Goal: Navigation & Orientation: Find specific page/section

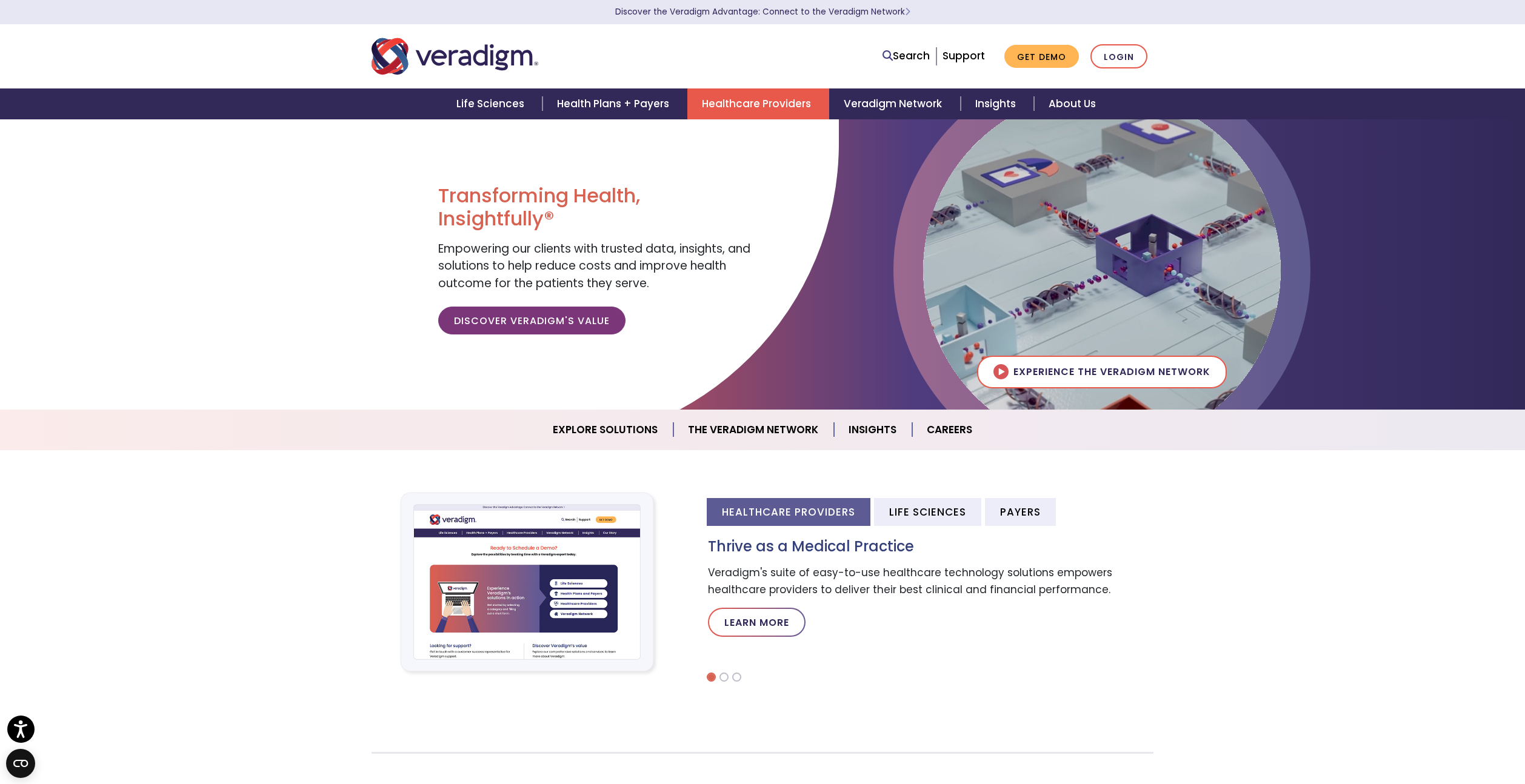
click at [775, 107] on link "Healthcare Providers" at bounding box center [758, 104] width 142 height 31
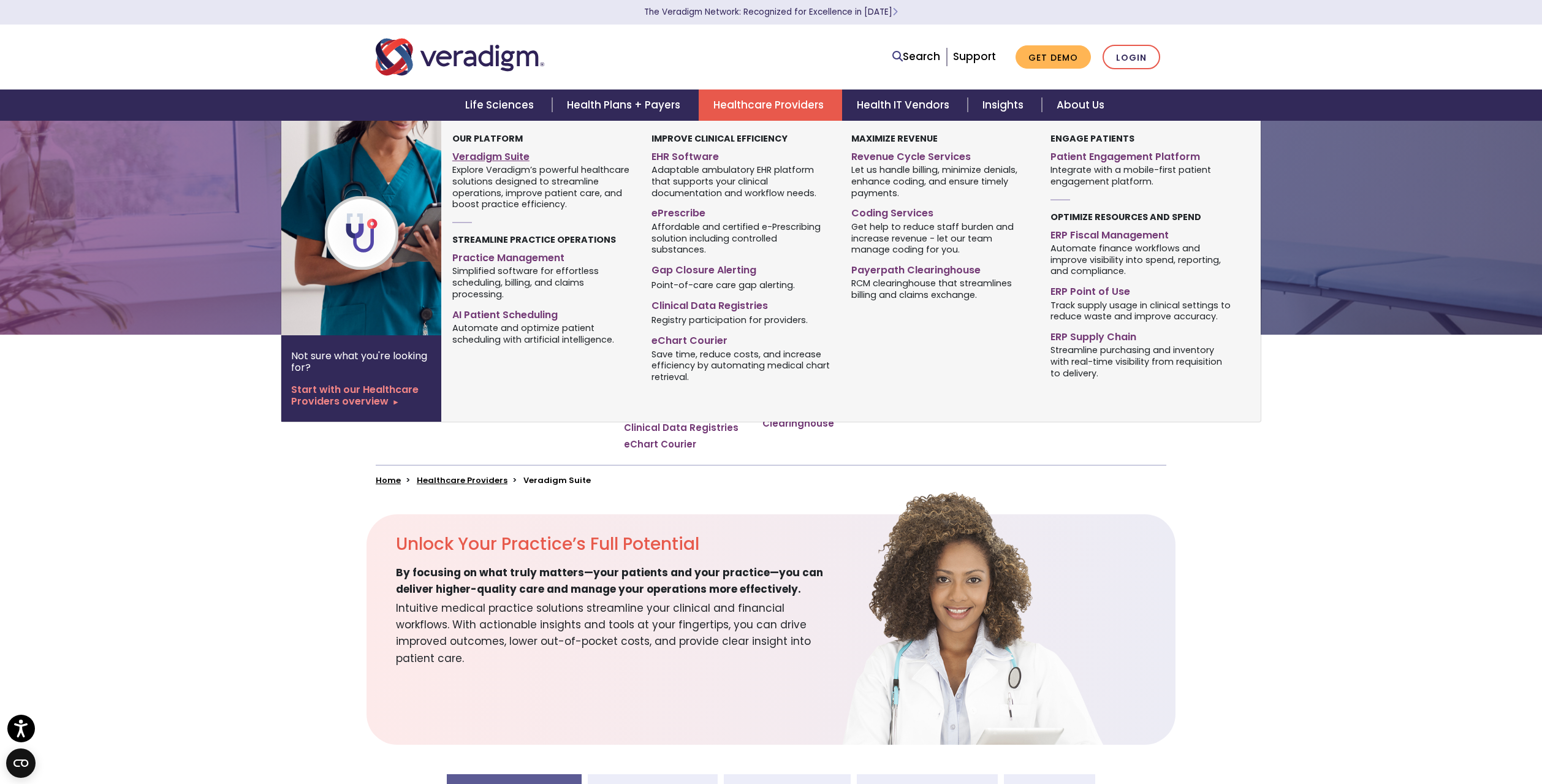
click at [499, 158] on link "Veradigm Suite" at bounding box center [543, 155] width 181 height 18
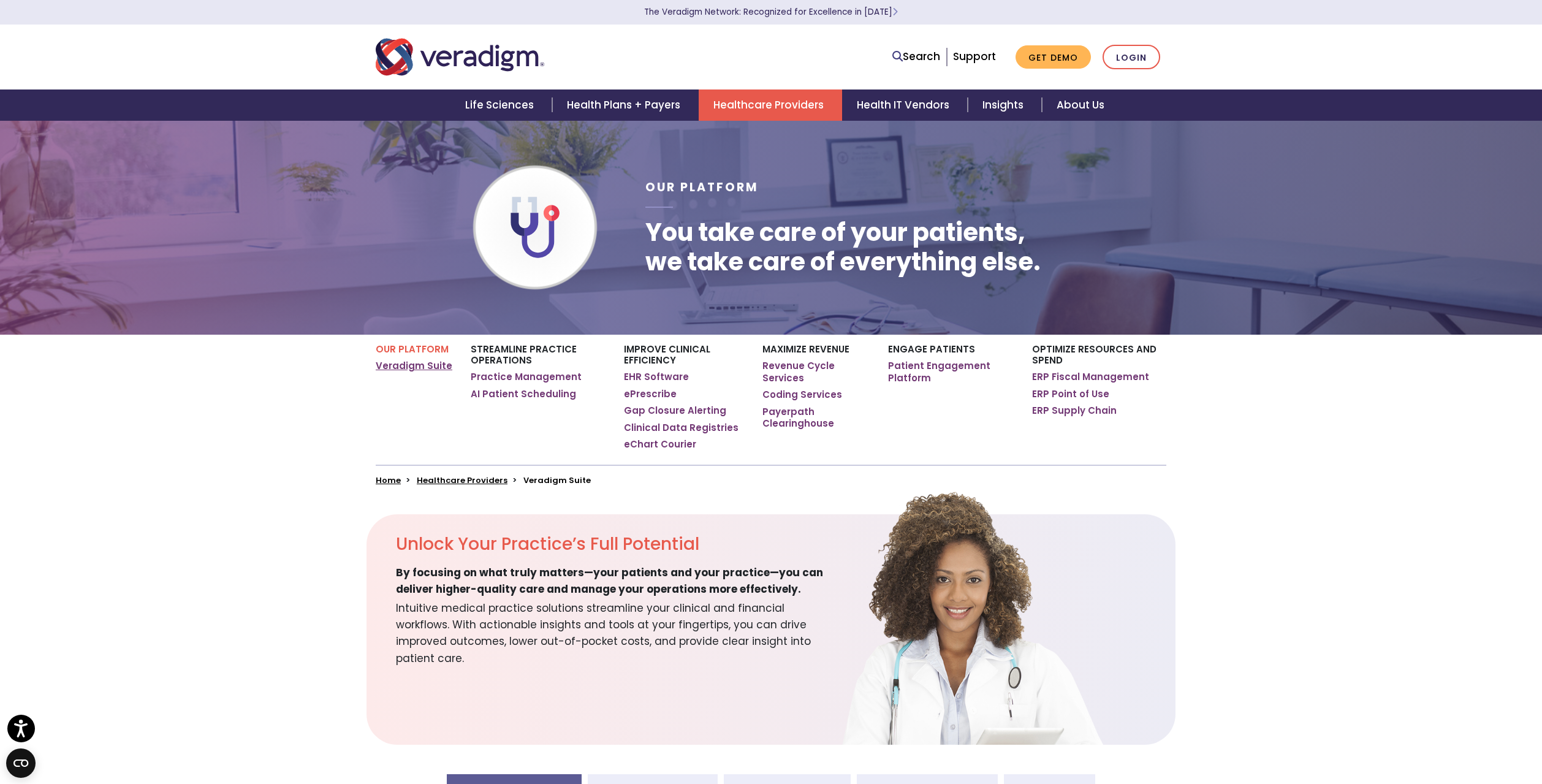
click at [434, 364] on link "Veradigm Suite" at bounding box center [414, 366] width 77 height 13
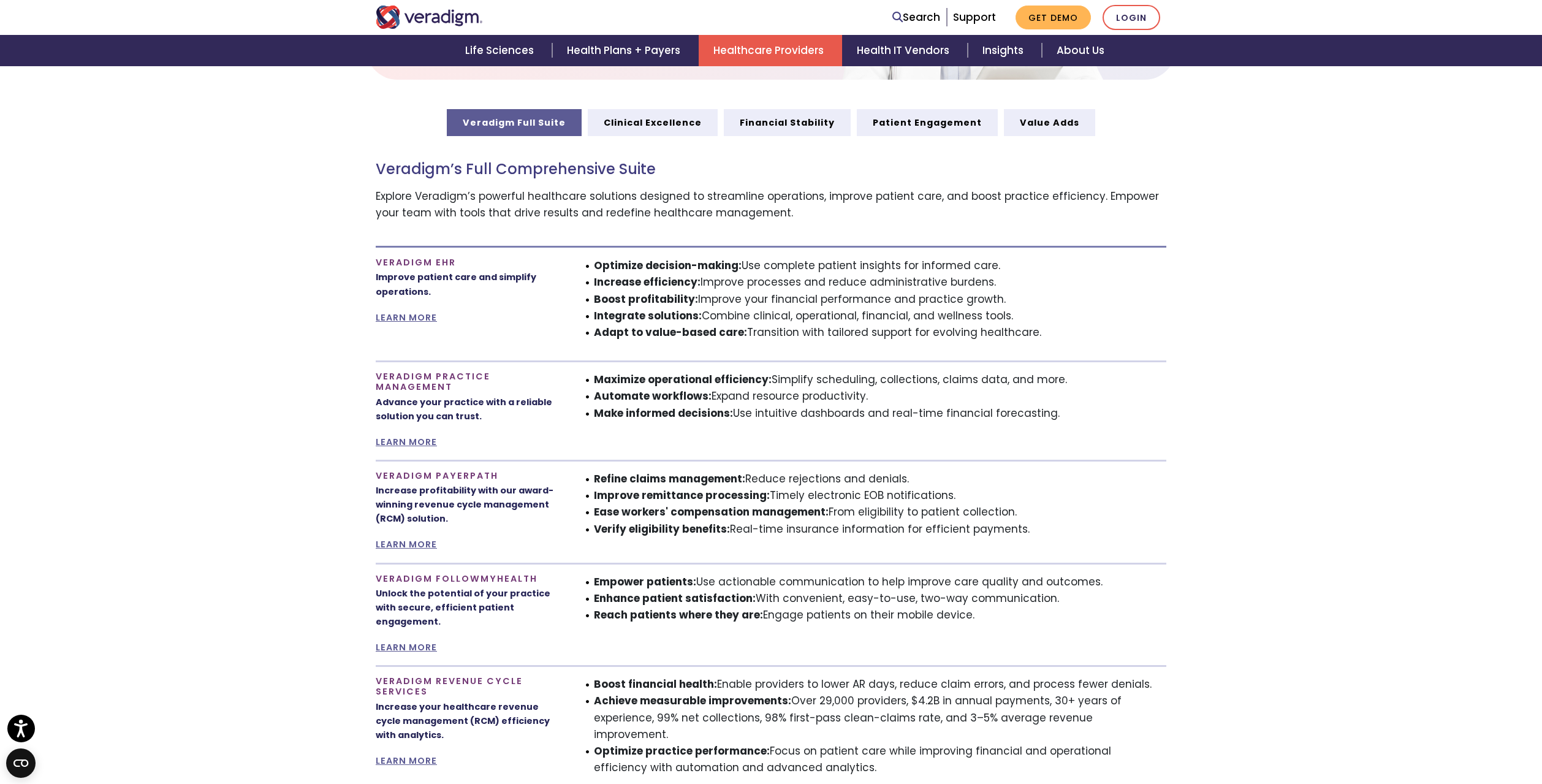
scroll to position [719, 0]
